Goal: Check status: Check status

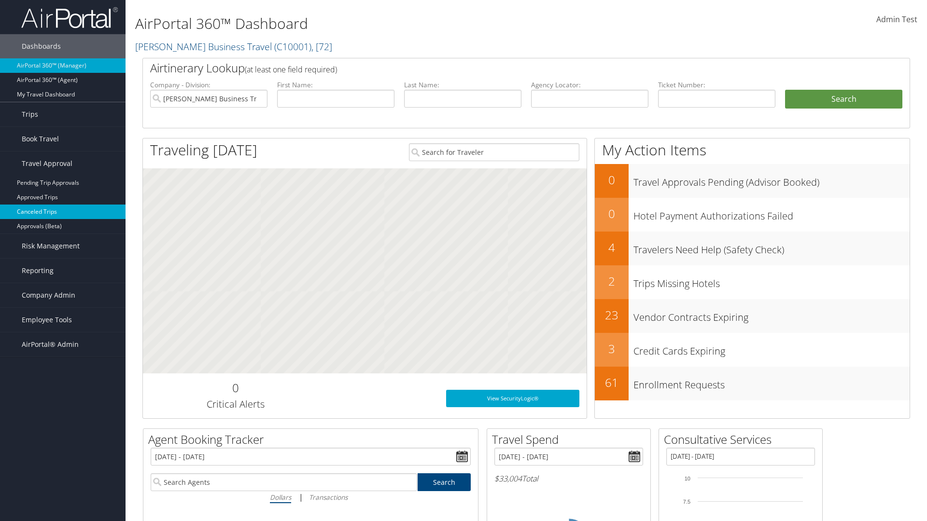
click at [63, 212] on link "Canceled Trips" at bounding box center [62, 212] width 125 height 14
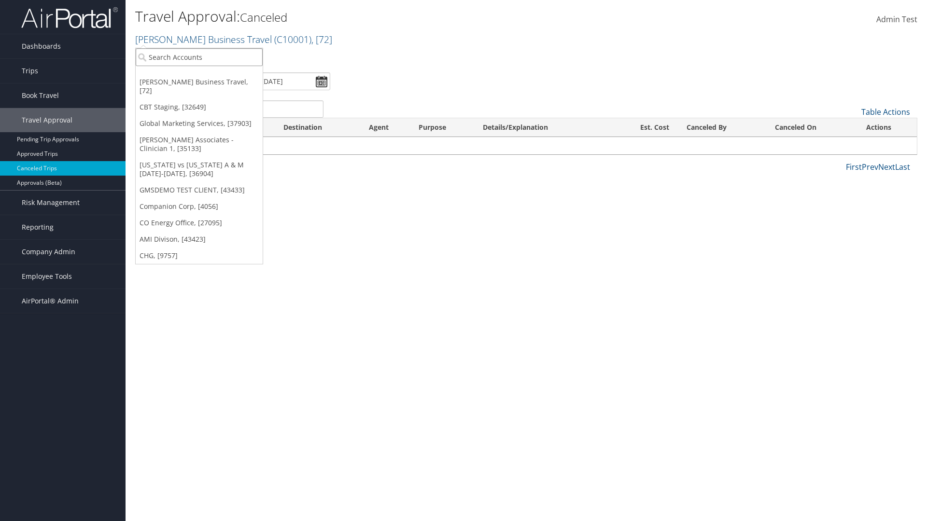
click at [199, 57] on input "search" at bounding box center [199, 57] width 127 height 18
type input "GLOBAL MARKETING SERVICES"
click at [208, 75] on div "Global Marketing Services (301946), [37903]" at bounding box center [207, 74] width 155 height 9
